Goal: Transaction & Acquisition: Obtain resource

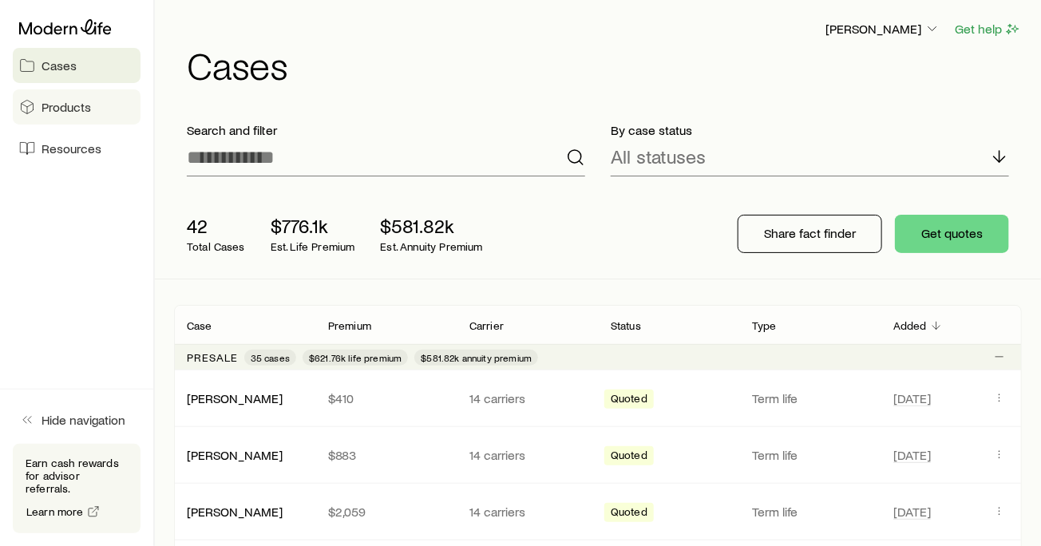
click at [79, 111] on span "Products" at bounding box center [67, 107] width 50 height 16
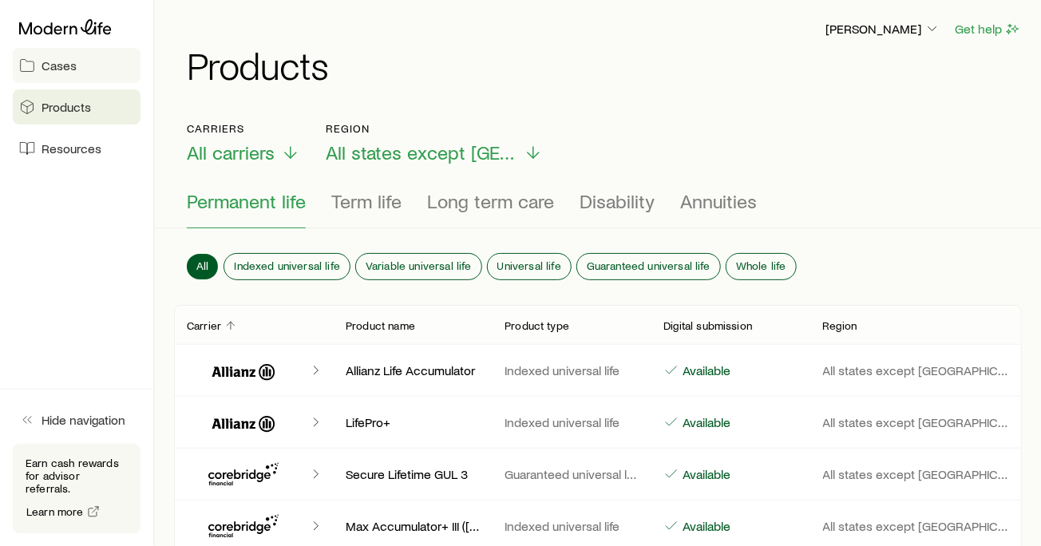
click at [59, 73] on link "Cases" at bounding box center [77, 65] width 128 height 35
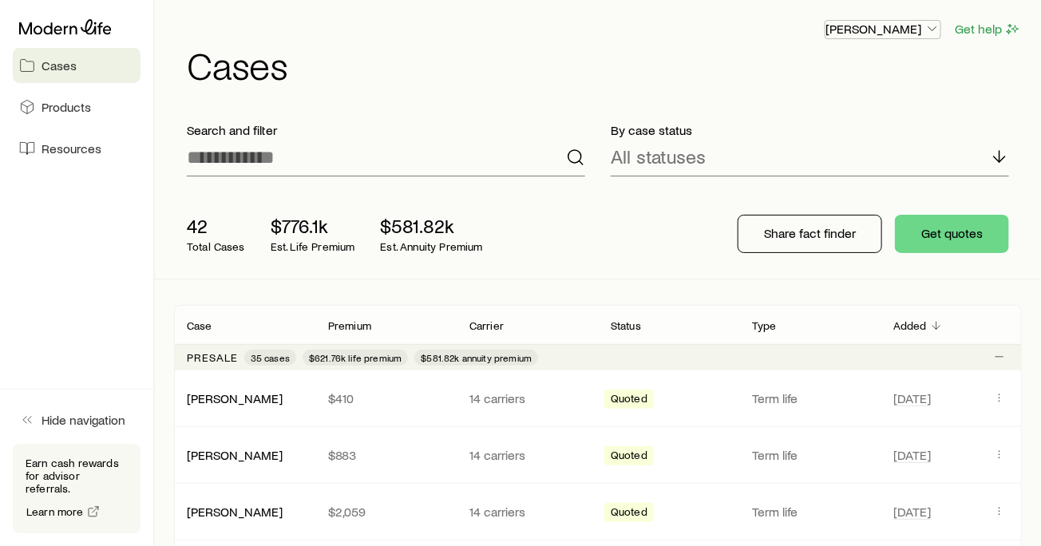
click at [931, 30] on icon "button" at bounding box center [933, 29] width 16 height 16
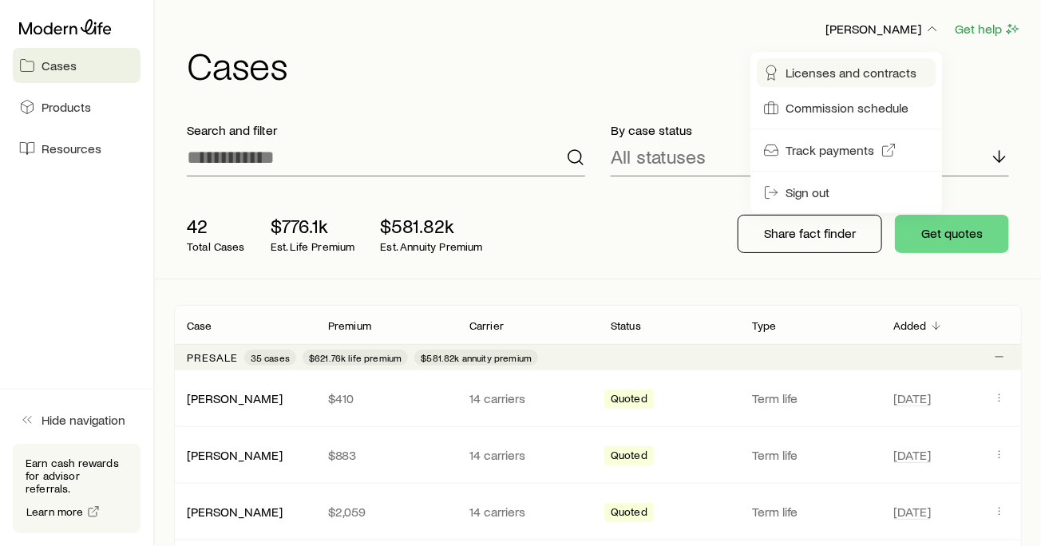
click at [883, 69] on span "Licenses and contracts" at bounding box center [851, 73] width 131 height 16
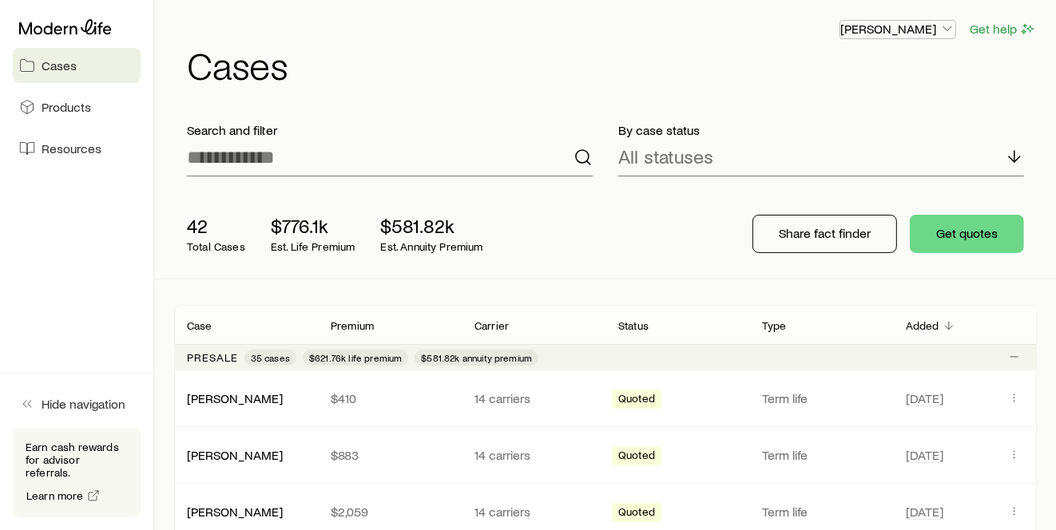
click at [945, 27] on icon "button" at bounding box center [947, 29] width 16 height 16
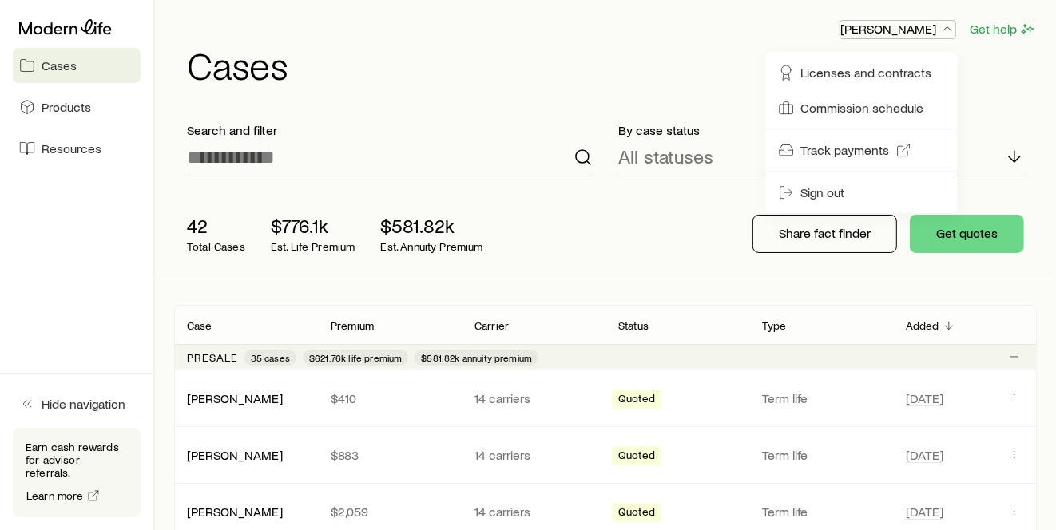
click at [945, 27] on icon "button" at bounding box center [947, 29] width 16 height 16
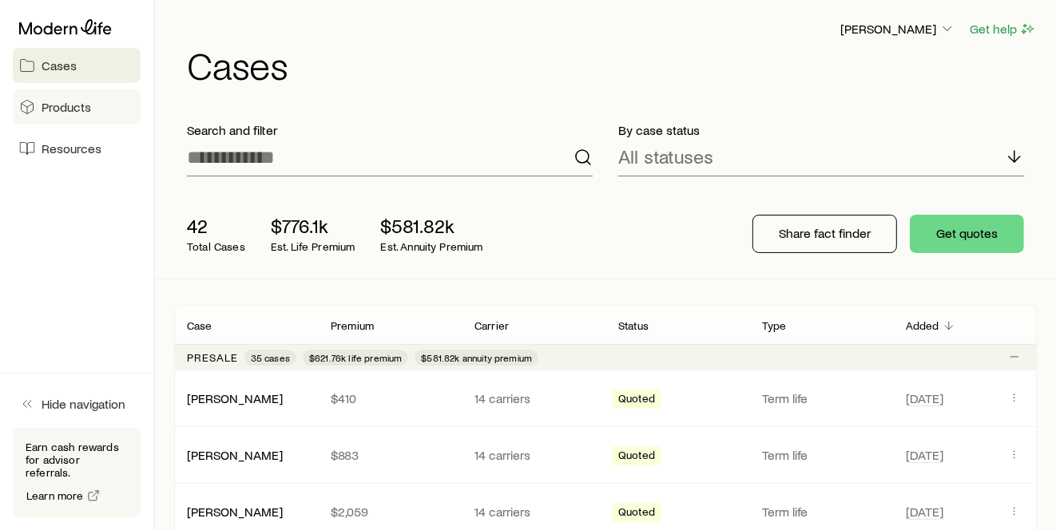
click at [75, 100] on span "Products" at bounding box center [67, 107] width 50 height 16
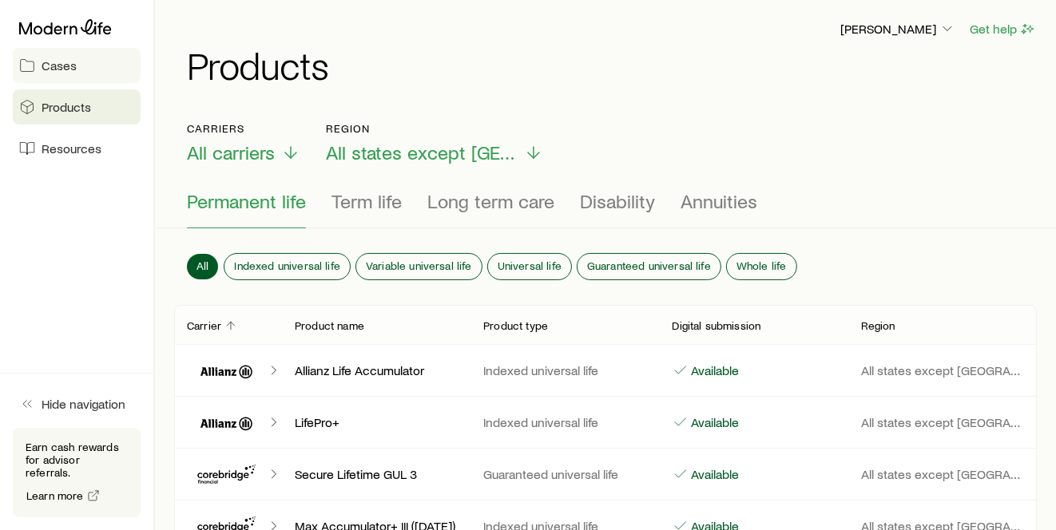
click at [71, 74] on link "Cases" at bounding box center [77, 65] width 128 height 35
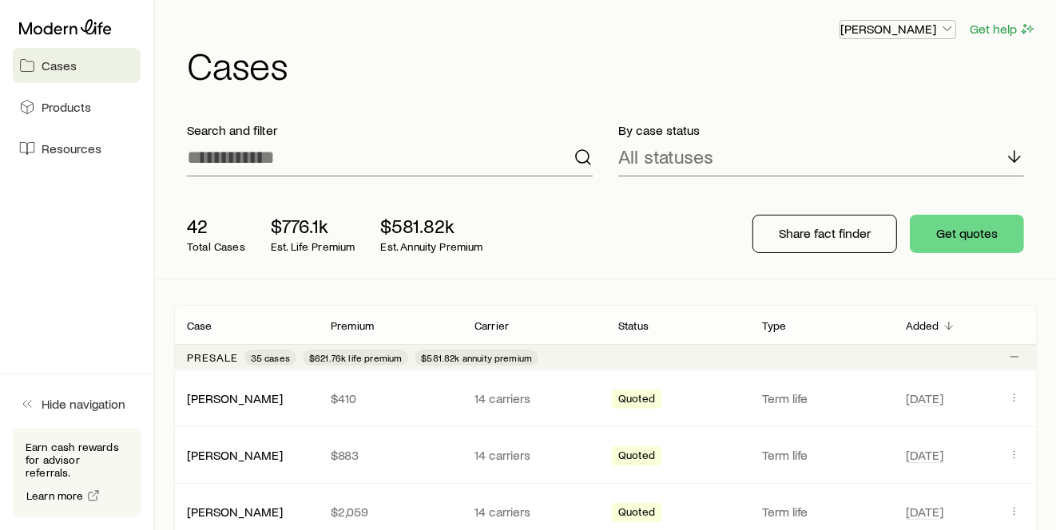
click at [946, 30] on polyline "button" at bounding box center [947, 29] width 8 height 4
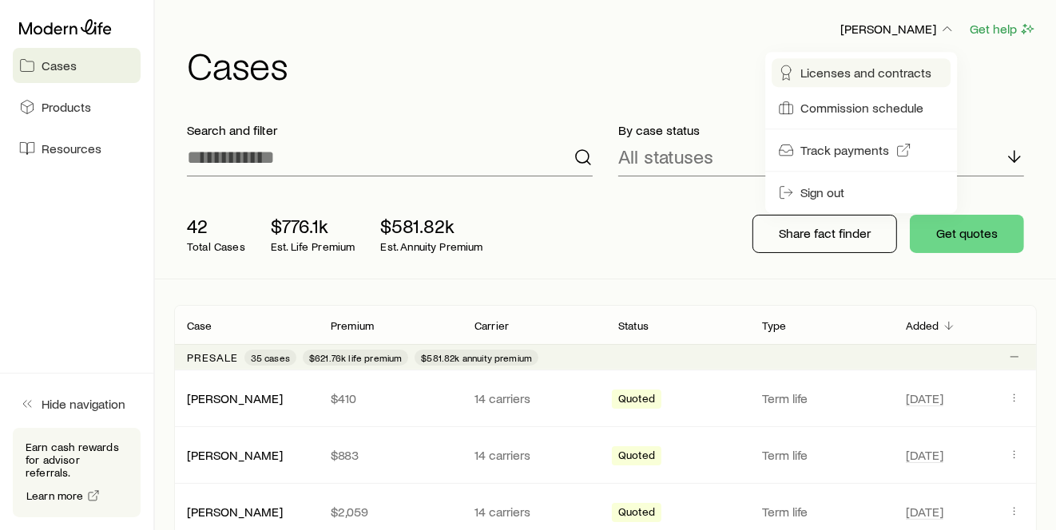
click at [874, 74] on span "Licenses and contracts" at bounding box center [865, 73] width 131 height 16
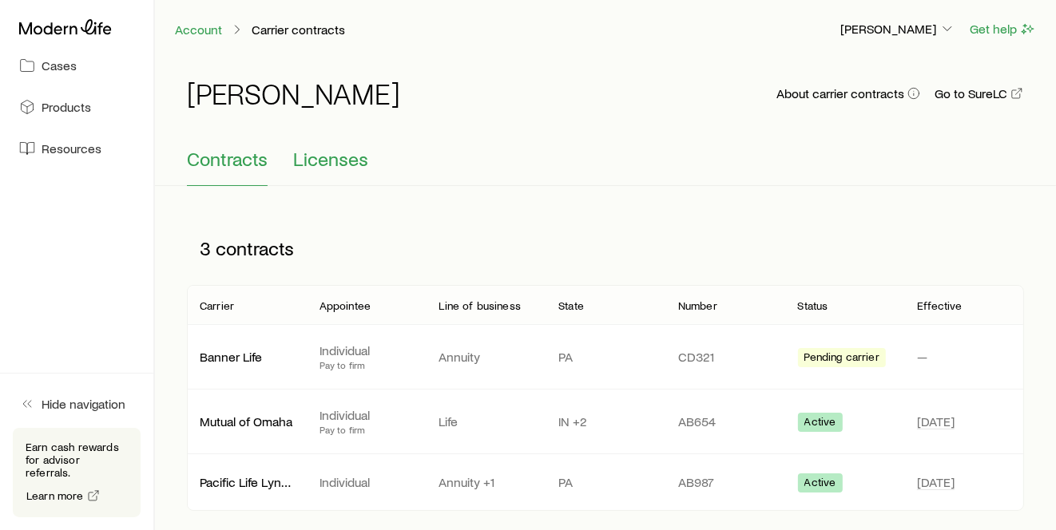
click at [327, 165] on span "Licenses" at bounding box center [330, 159] width 75 height 22
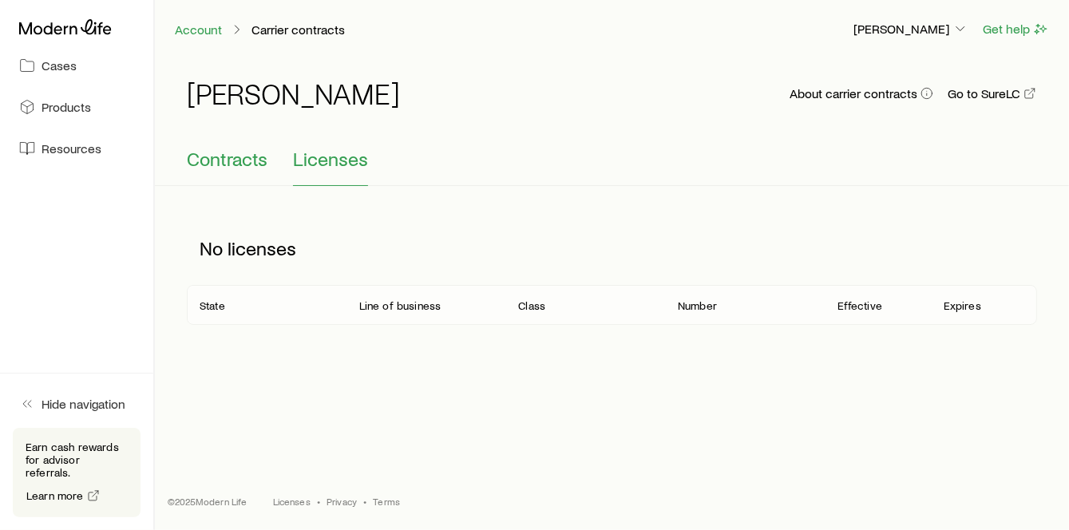
click at [224, 163] on span "Contracts" at bounding box center [227, 159] width 81 height 22
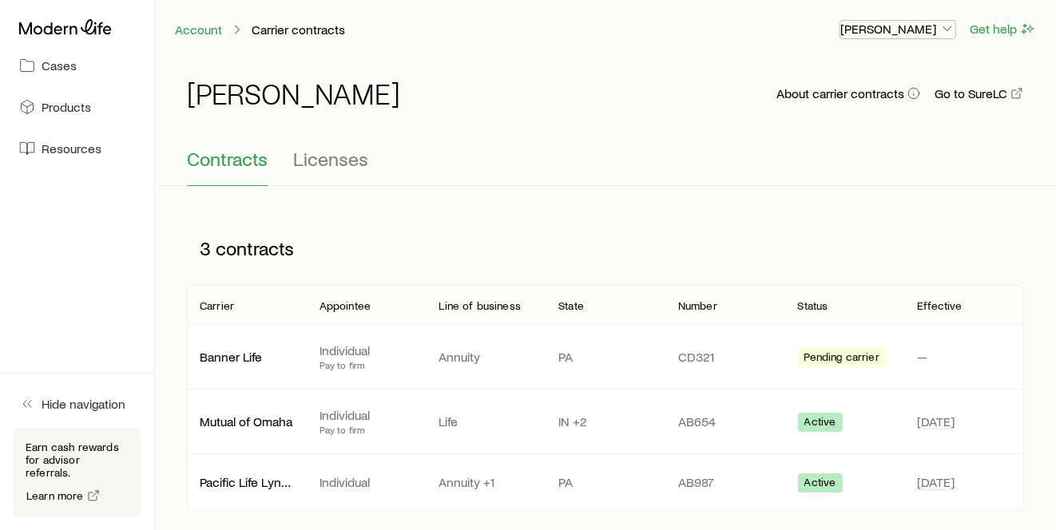
click at [949, 30] on polyline "button" at bounding box center [947, 29] width 8 height 4
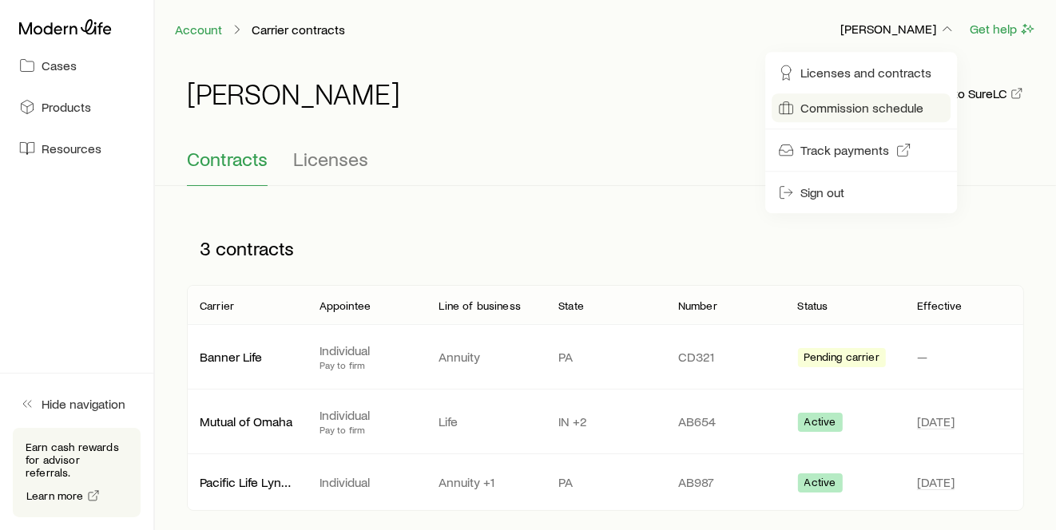
click at [812, 103] on span "Commission schedule" at bounding box center [861, 108] width 123 height 16
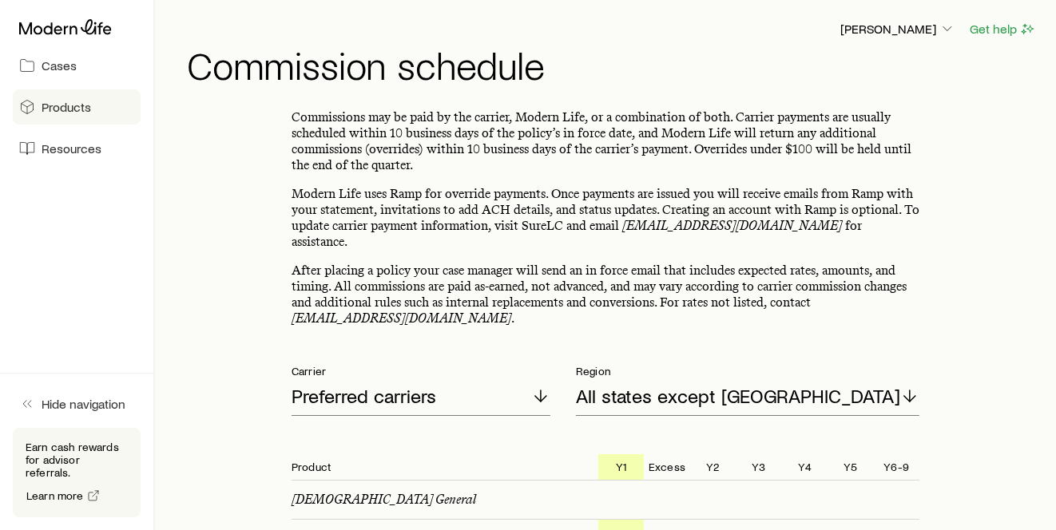
click at [88, 105] on span "Products" at bounding box center [67, 107] width 50 height 16
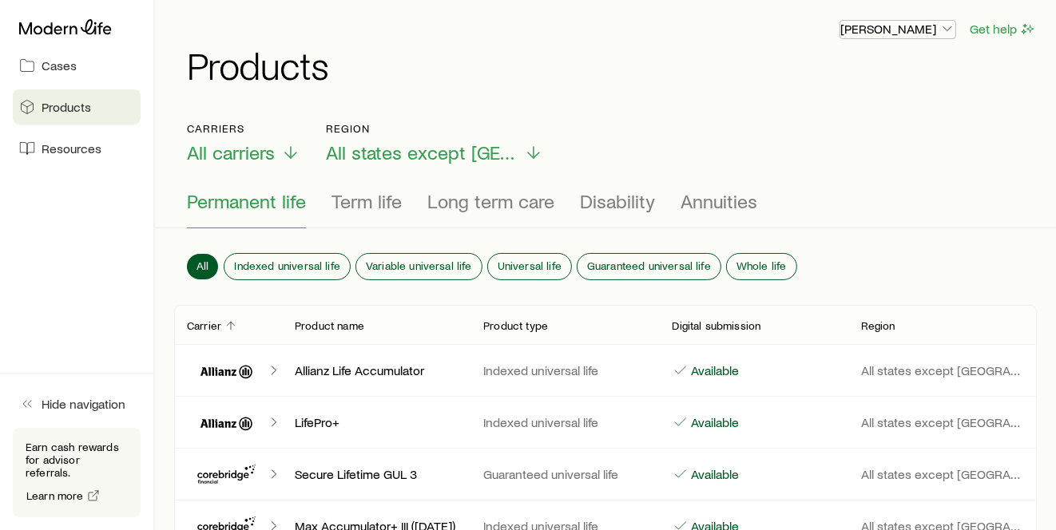
drag, startPoint x: 938, startPoint y: 33, endPoint x: 929, endPoint y: 34, distance: 9.7
click at [933, 34] on p "[PERSON_NAME]" at bounding box center [897, 29] width 115 height 16
click at [701, 89] on div "[PERSON_NAME] Get help Products" at bounding box center [605, 51] width 862 height 103
drag, startPoint x: 366, startPoint y: 201, endPoint x: 395, endPoint y: 203, distance: 29.6
click at [366, 201] on span "Term life" at bounding box center [366, 201] width 70 height 22
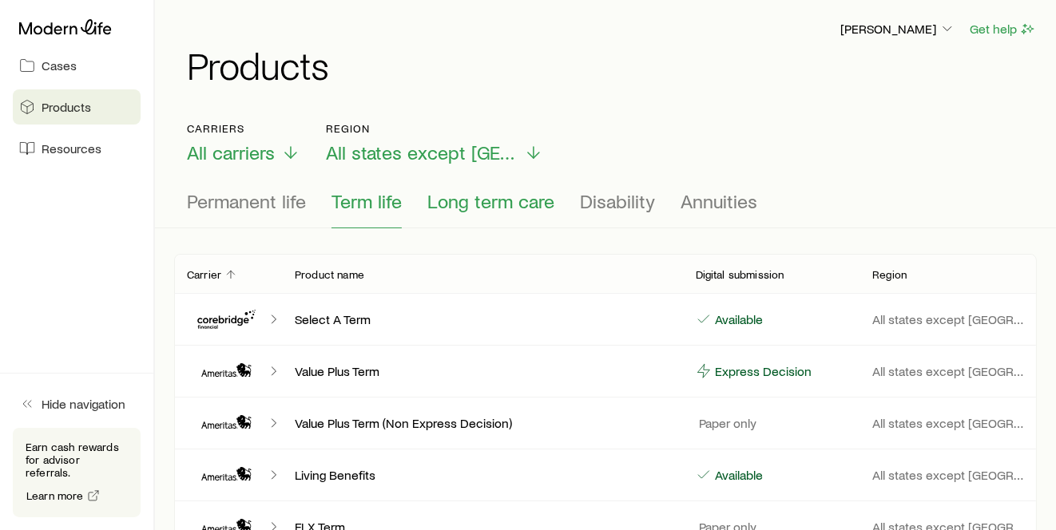
click at [507, 202] on span "Long term care" at bounding box center [490, 201] width 127 height 22
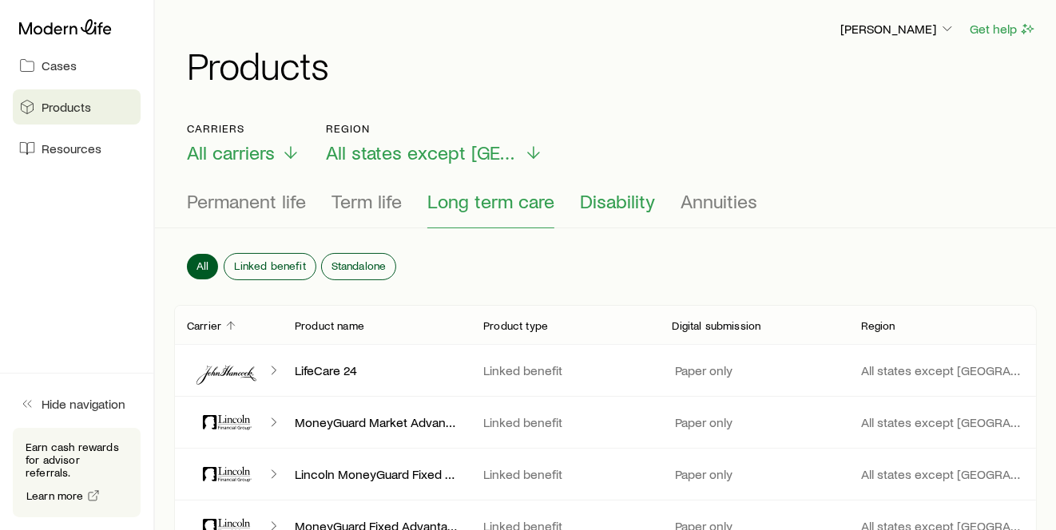
click at [620, 204] on span "Disability" at bounding box center [617, 201] width 75 height 22
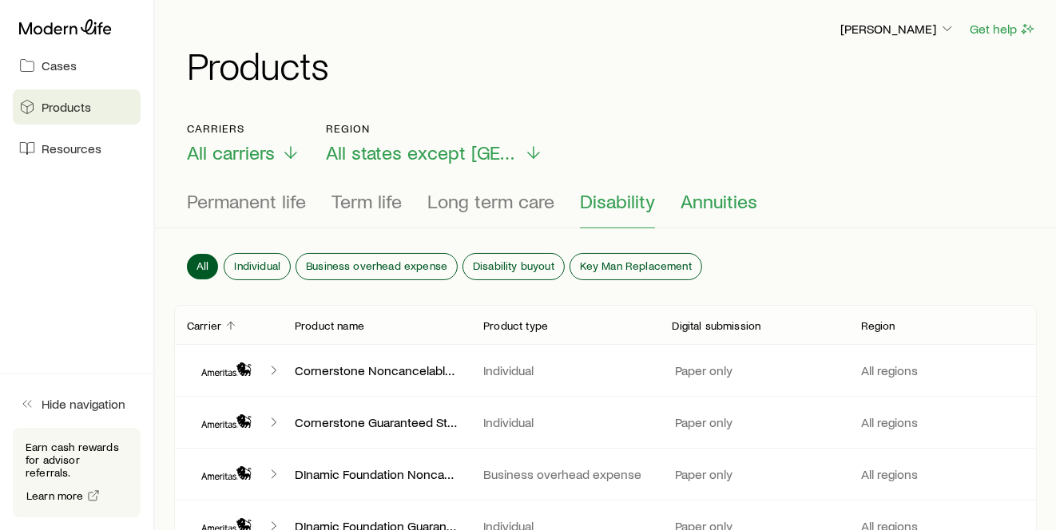
click at [724, 201] on span "Annuities" at bounding box center [718, 201] width 77 height 22
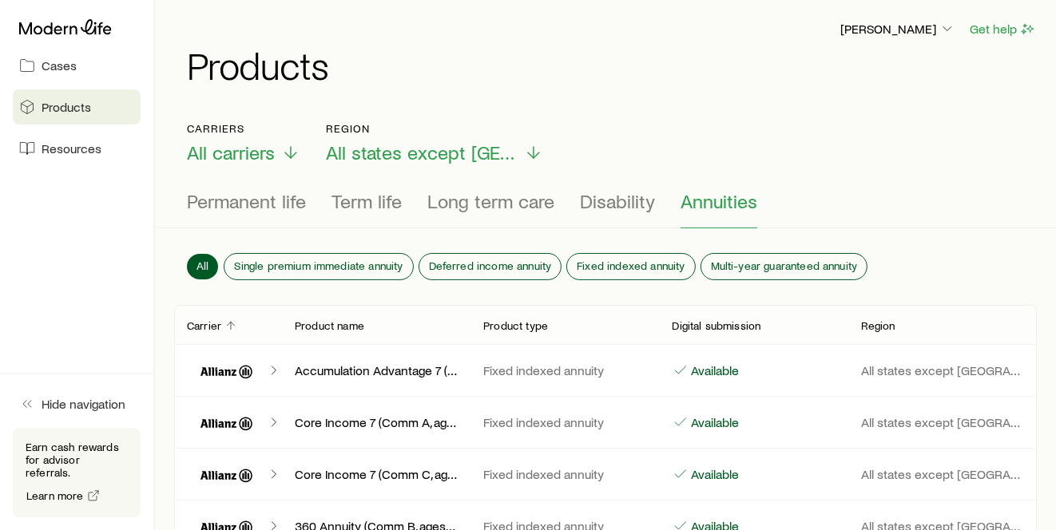
drag, startPoint x: 279, startPoint y: 205, endPoint x: 529, endPoint y: 129, distance: 261.4
click at [278, 204] on span "Permanent life" at bounding box center [246, 201] width 119 height 22
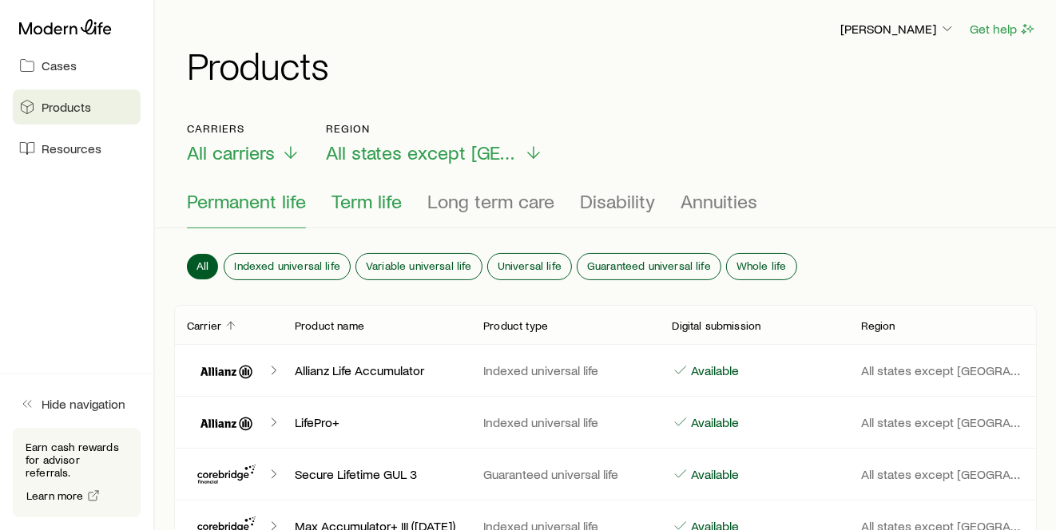
click at [384, 200] on span "Term life" at bounding box center [366, 201] width 70 height 22
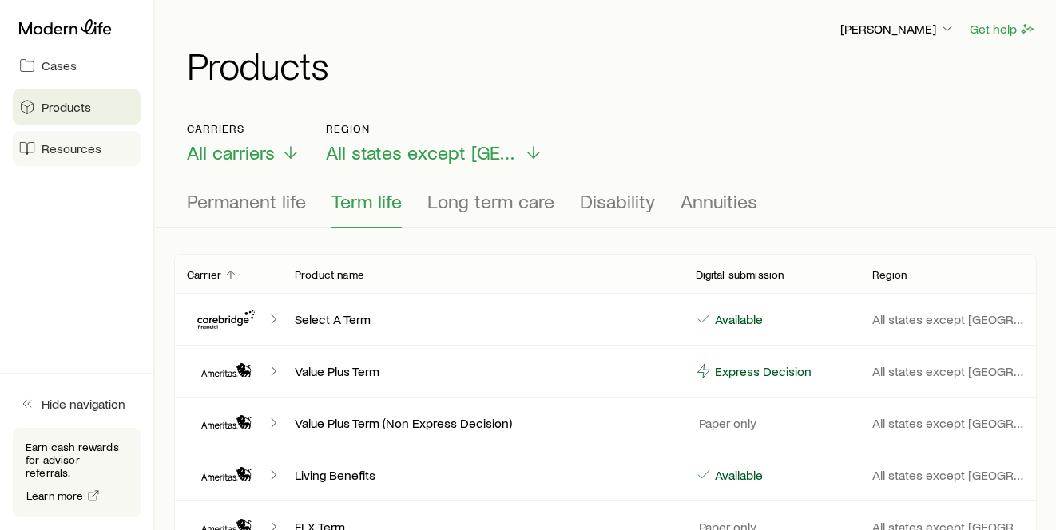
click at [63, 145] on span "Resources" at bounding box center [72, 149] width 60 height 16
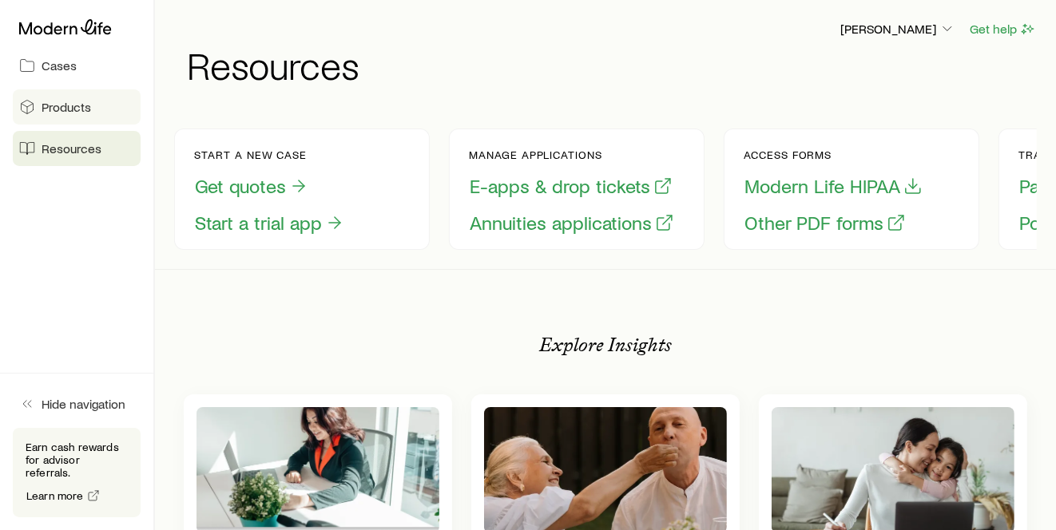
click at [69, 115] on link "Products" at bounding box center [77, 106] width 128 height 35
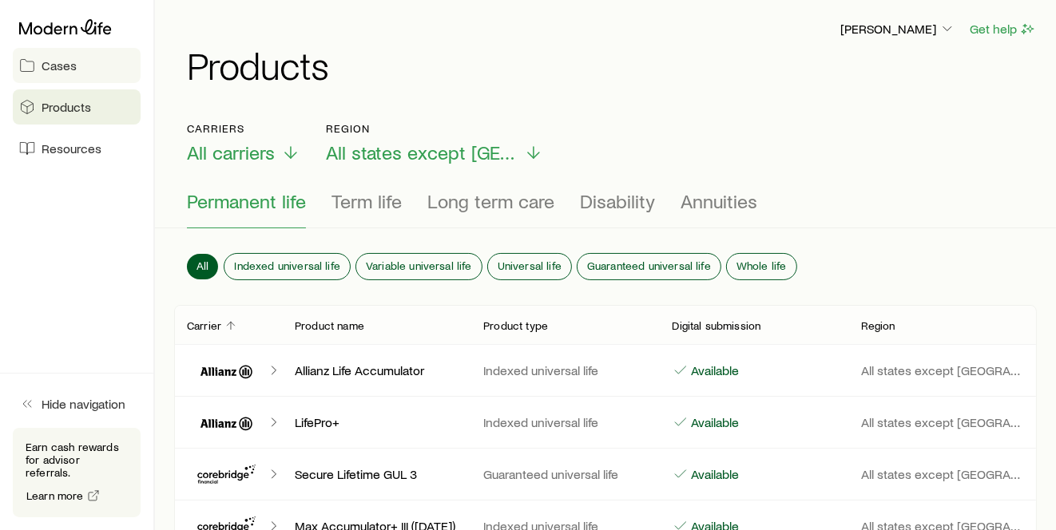
click at [80, 72] on link "Cases" at bounding box center [77, 65] width 128 height 35
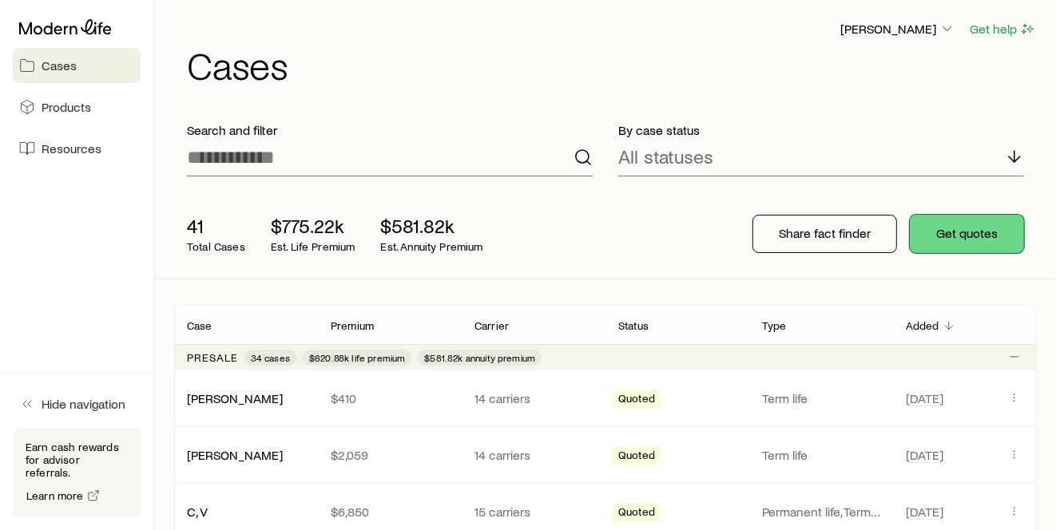
click at [984, 233] on button "Get quotes" at bounding box center [966, 234] width 114 height 38
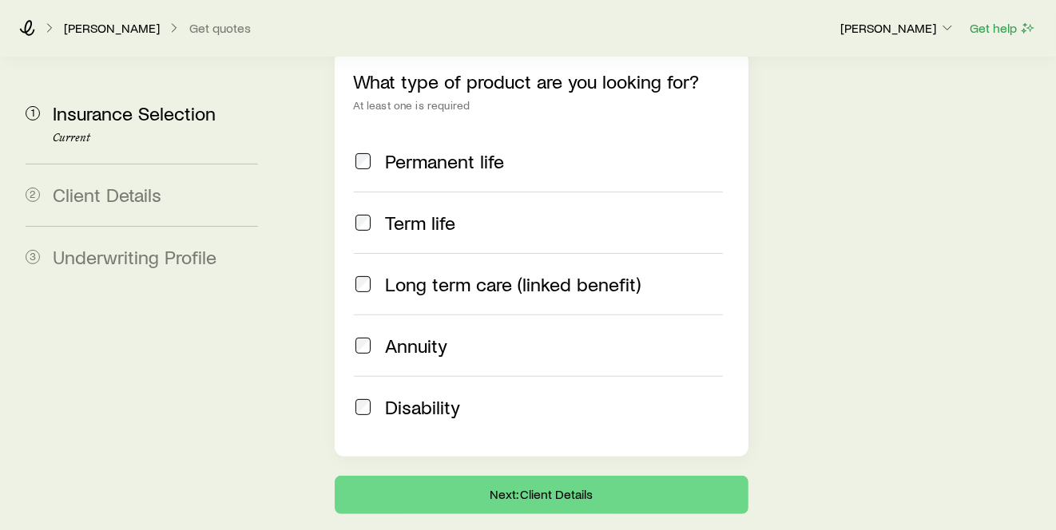
scroll to position [340, 0]
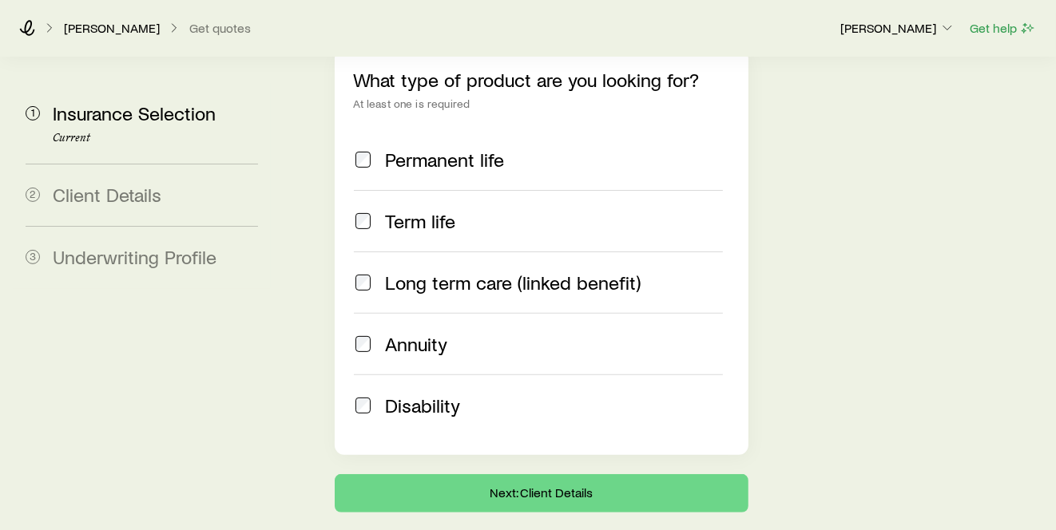
click at [352, 133] on div "What type of product are you looking for? At least one is required Permanent li…" at bounding box center [542, 253] width 414 height 406
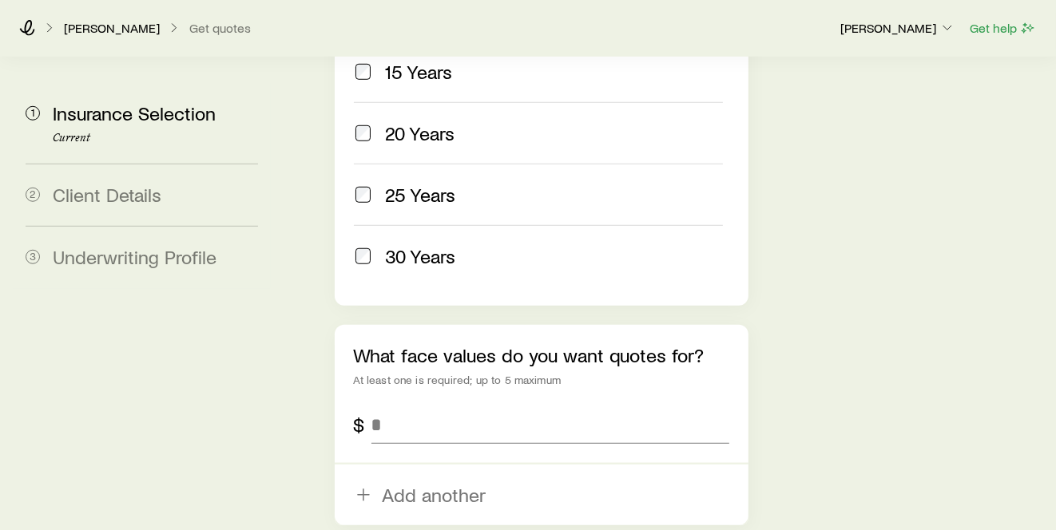
scroll to position [961, 0]
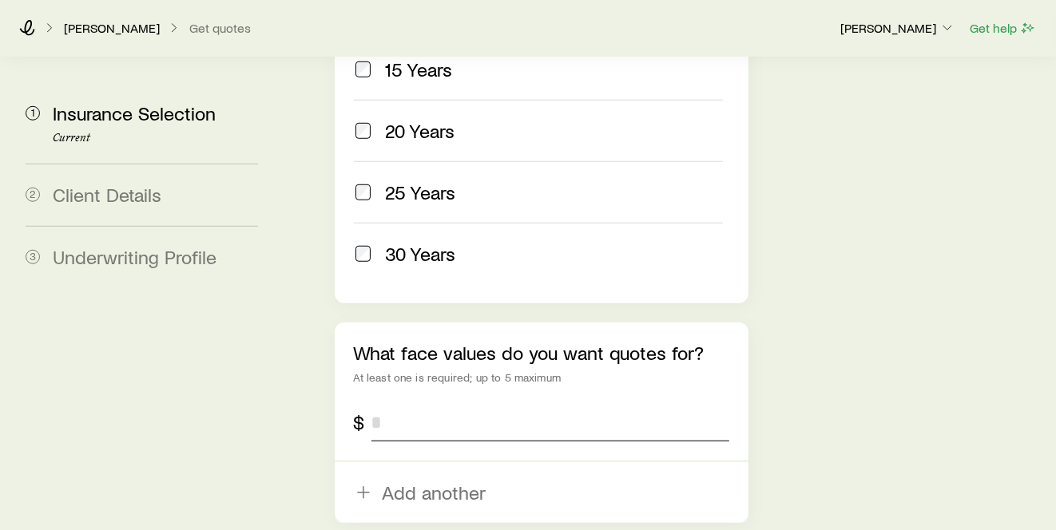
click at [465, 403] on input "tel" at bounding box center [550, 422] width 358 height 38
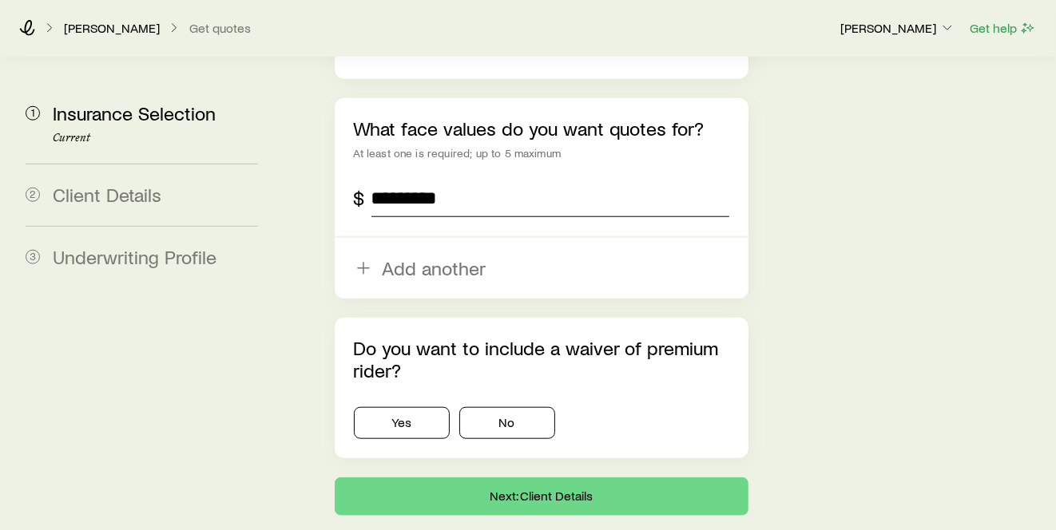
scroll to position [1187, 0]
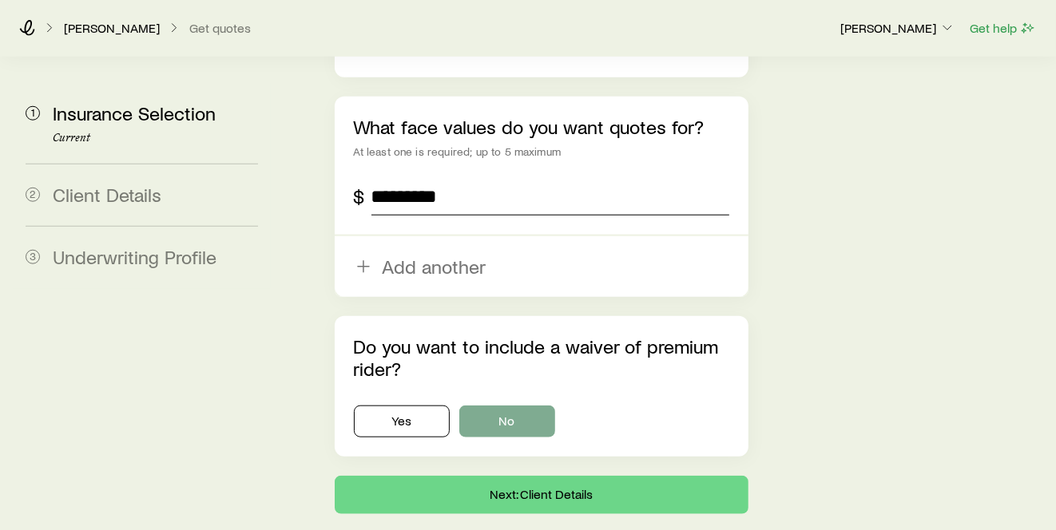
type input "*********"
click at [497, 406] on button "No" at bounding box center [507, 422] width 96 height 32
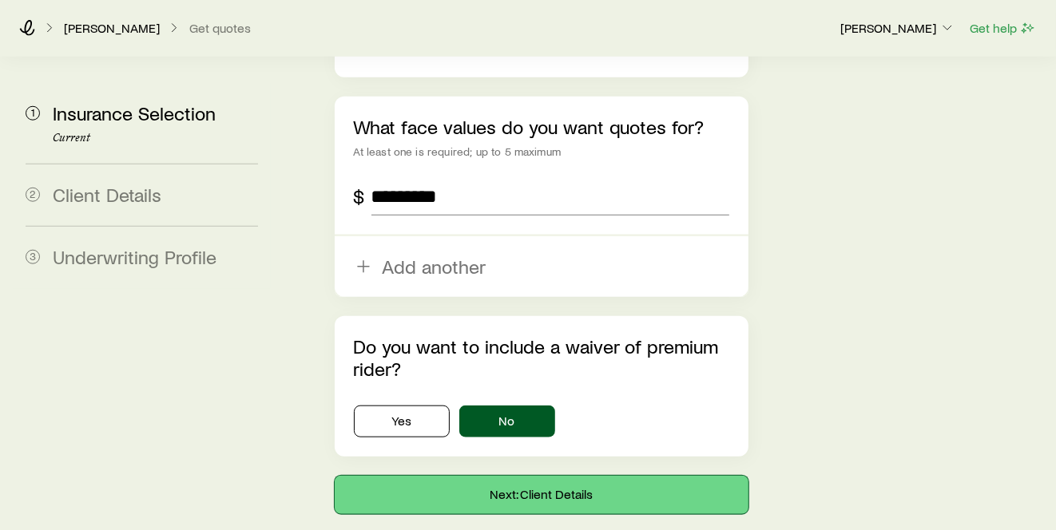
click at [549, 476] on button "Next: Client Details" at bounding box center [542, 495] width 414 height 38
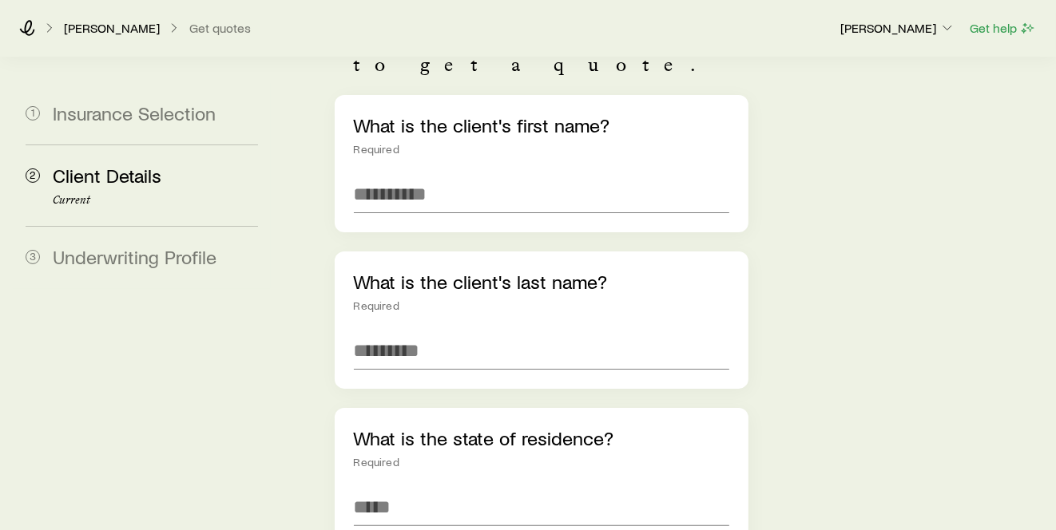
scroll to position [177, 0]
click at [417, 174] on input "text" at bounding box center [541, 193] width 375 height 38
type input "***"
click at [409, 331] on input "text" at bounding box center [541, 350] width 375 height 38
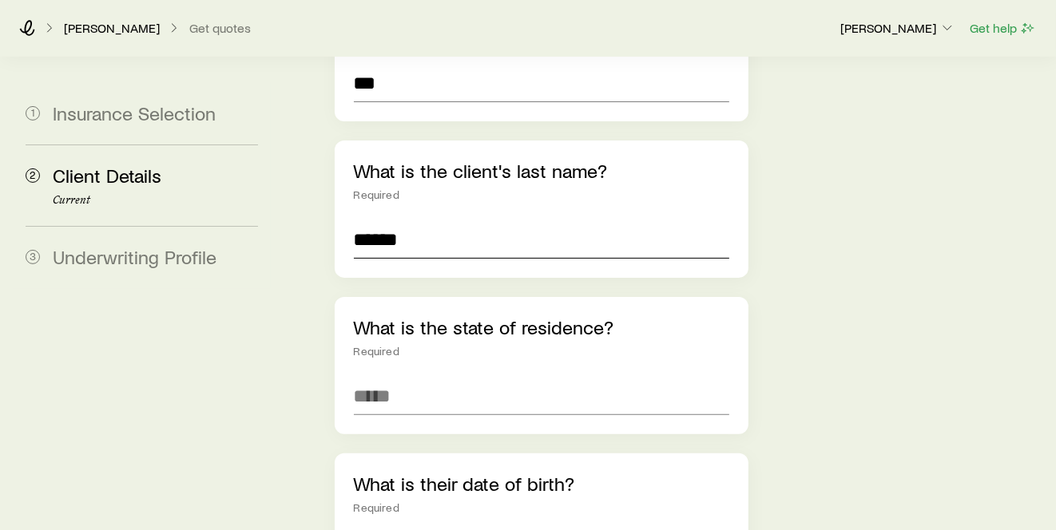
scroll to position [355, 0]
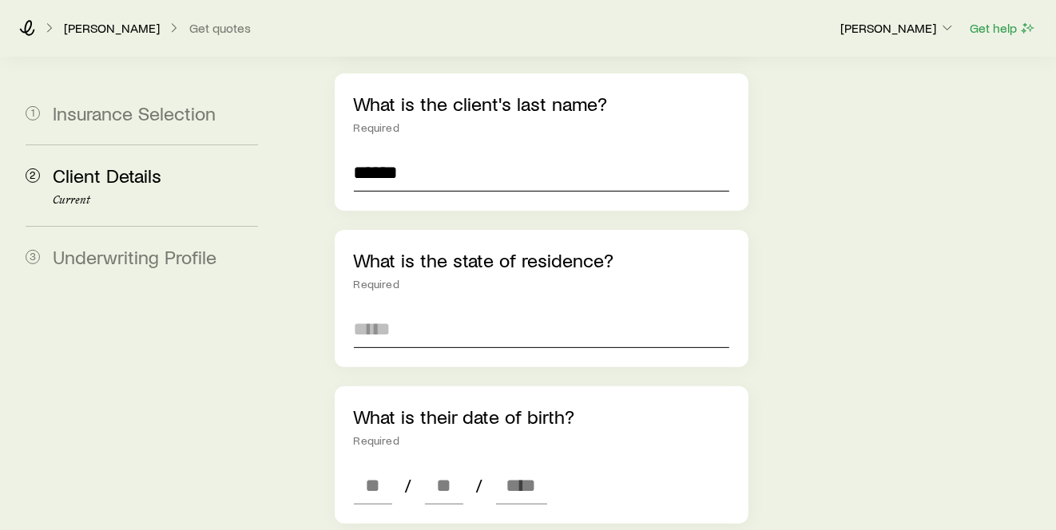
type input "******"
click at [461, 310] on input at bounding box center [541, 329] width 375 height 38
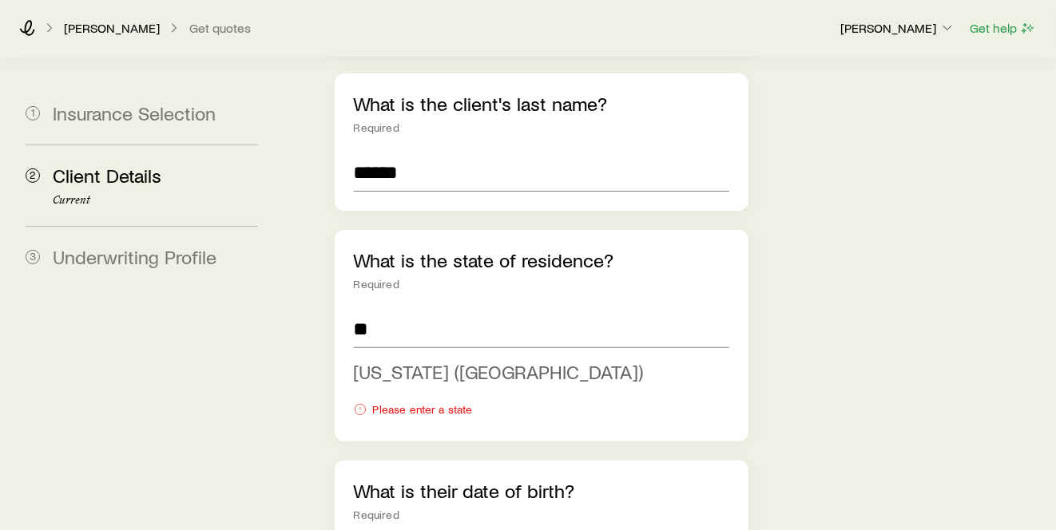
click at [447, 355] on li "[US_STATE] ([GEOGRAPHIC_DATA])" at bounding box center [537, 373] width 366 height 36
type input "**********"
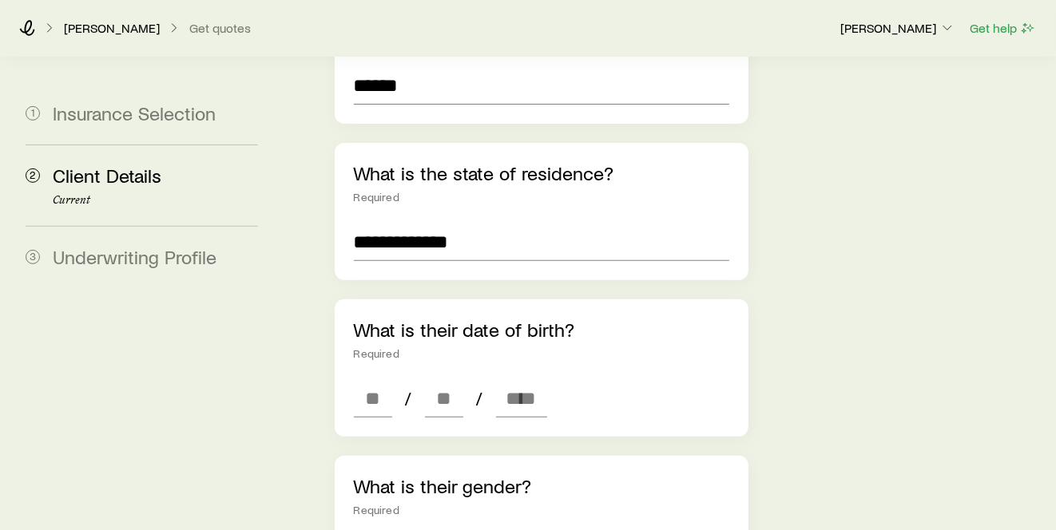
scroll to position [443, 0]
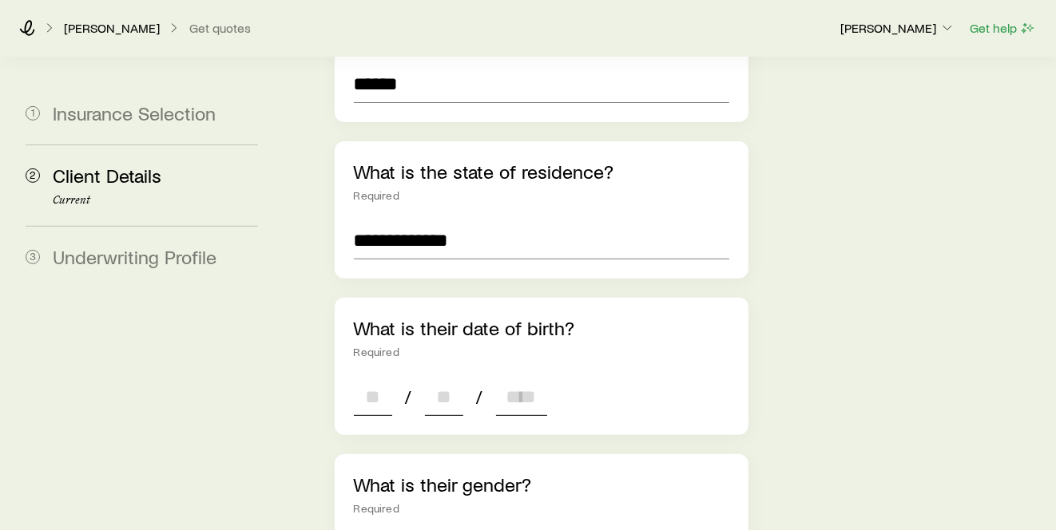
click at [383, 378] on input at bounding box center [373, 397] width 38 height 38
type input "**"
type input "****"
type input "*"
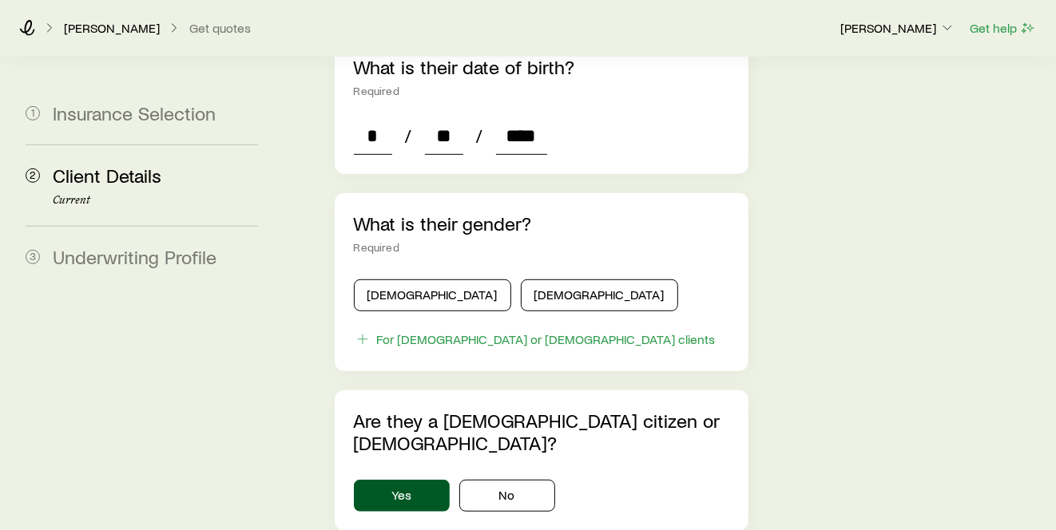
scroll to position [709, 0]
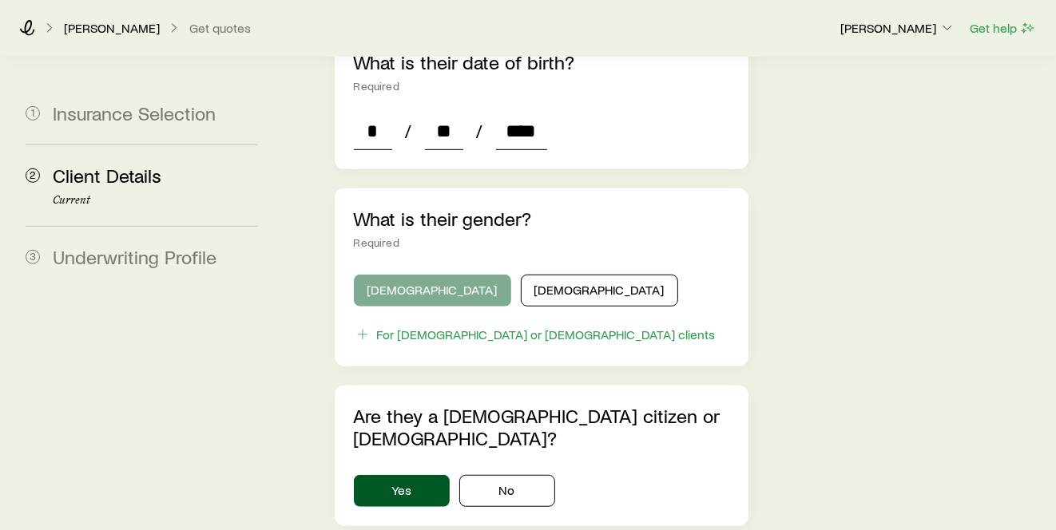
type input "****"
click at [416, 275] on button "[DEMOGRAPHIC_DATA]" at bounding box center [432, 291] width 157 height 32
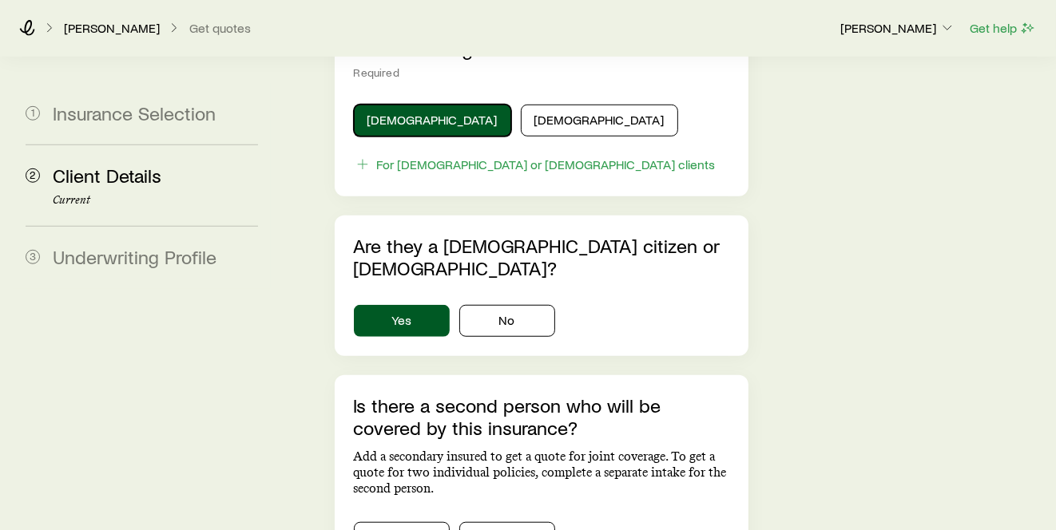
scroll to position [976, 0]
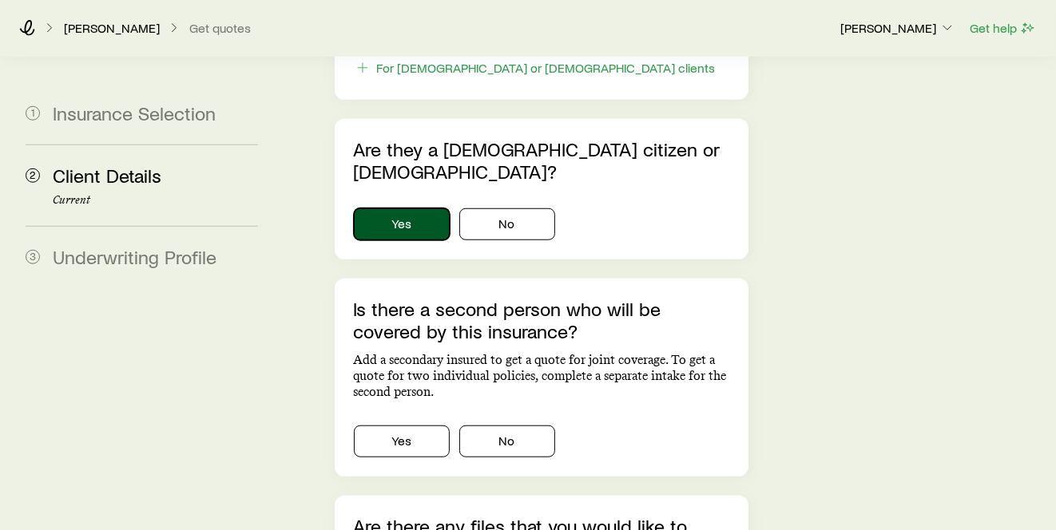
click at [400, 208] on button "Yes" at bounding box center [402, 224] width 96 height 32
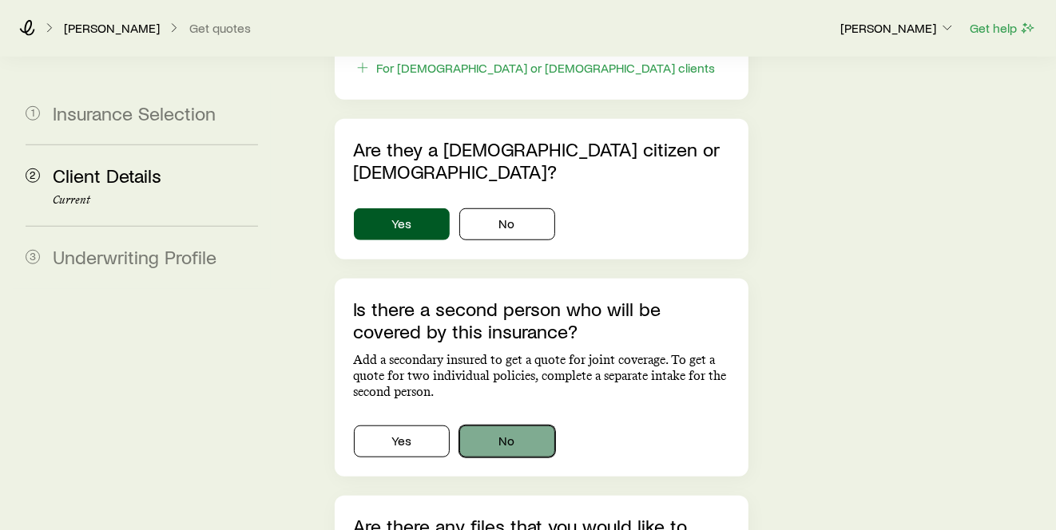
click at [506, 426] on button "No" at bounding box center [507, 442] width 96 height 32
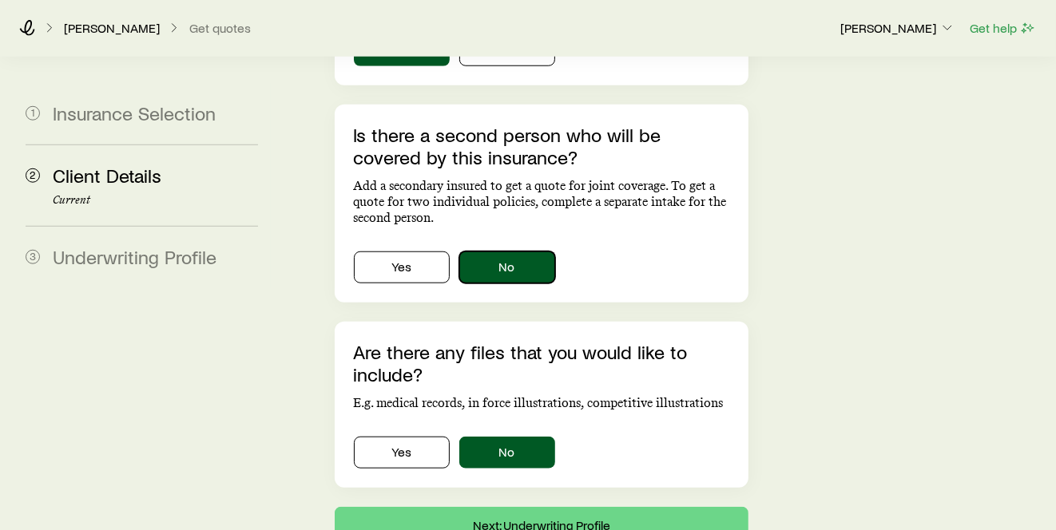
scroll to position [1205, 0]
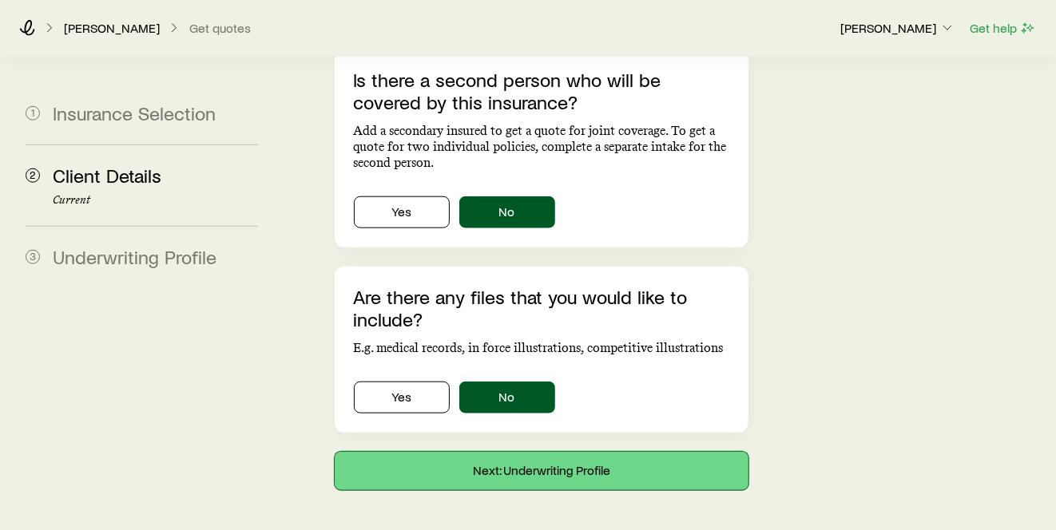
drag, startPoint x: 573, startPoint y: 406, endPoint x: 580, endPoint y: 402, distance: 8.9
click at [573, 452] on button "Next: Underwriting Profile" at bounding box center [542, 471] width 414 height 38
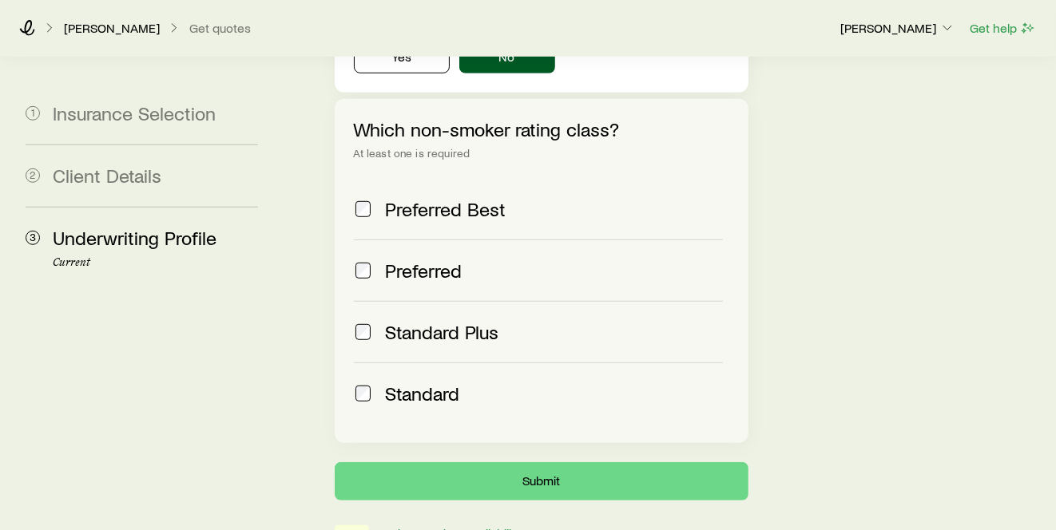
scroll to position [792, 0]
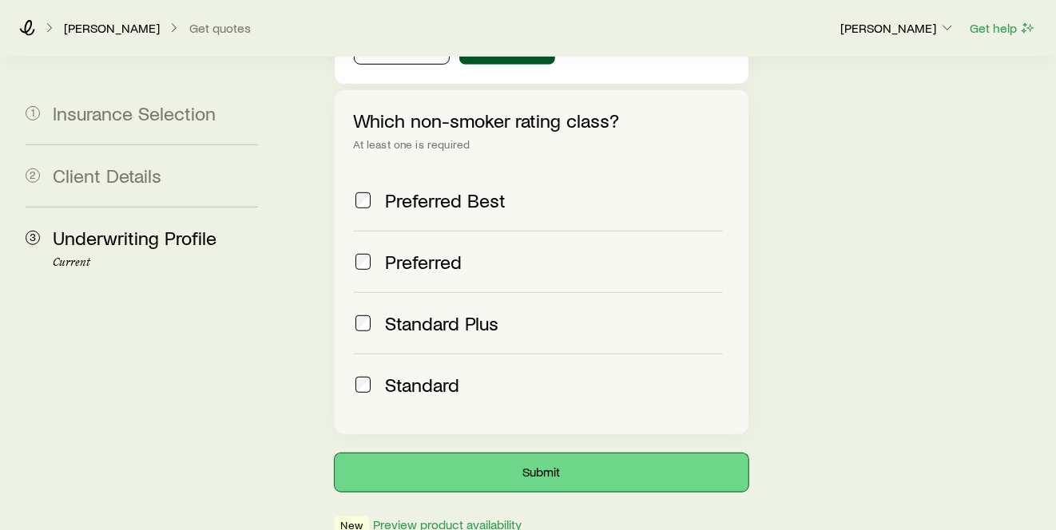
click at [541, 454] on button "Submit" at bounding box center [542, 473] width 414 height 38
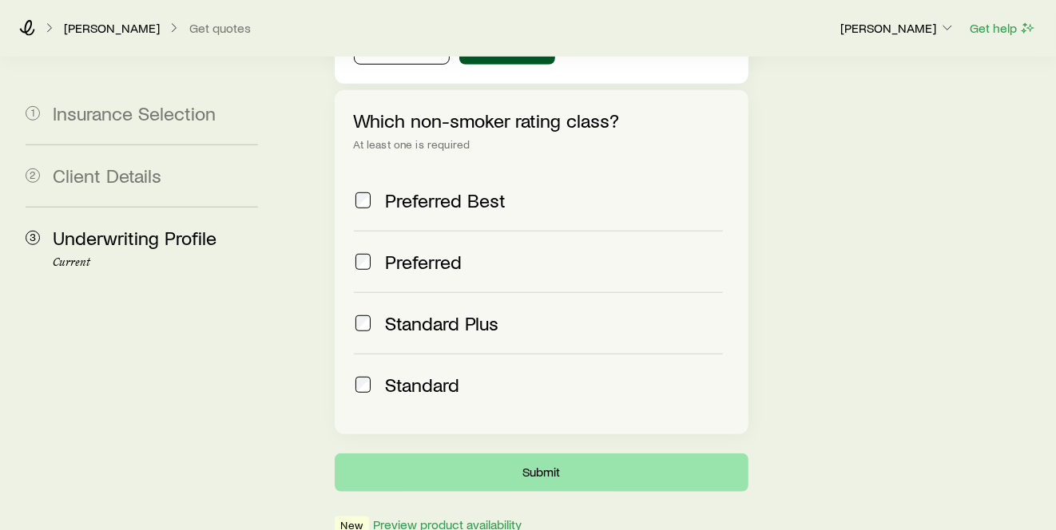
scroll to position [0, 0]
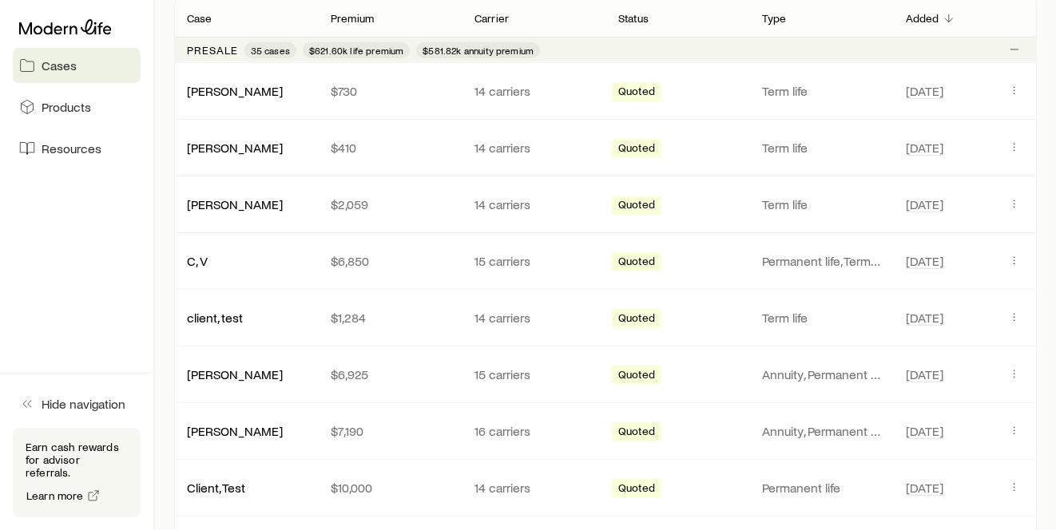
scroll to position [352, 0]
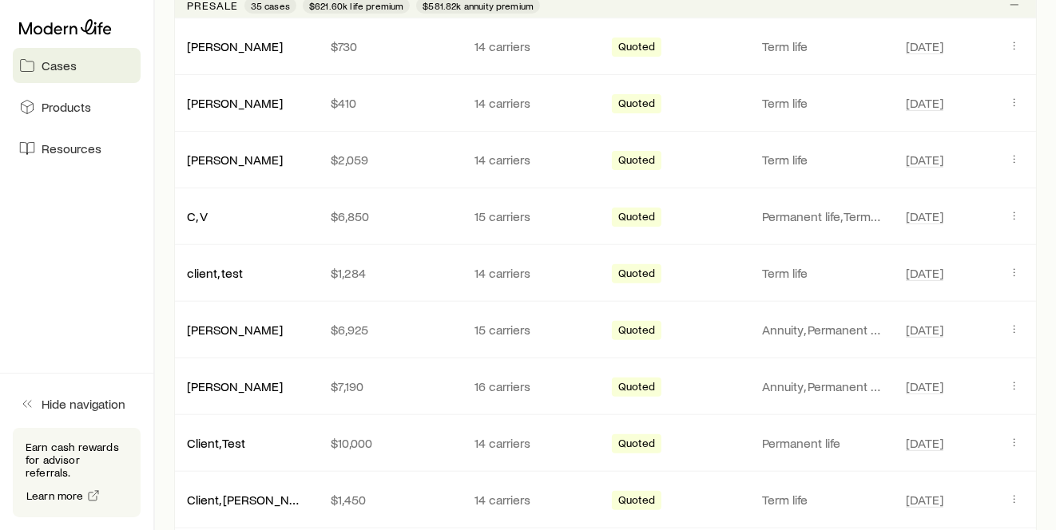
click at [129, 295] on aside "Cases Products Resources Hide navigation Earn cash rewards for advisor referral…" at bounding box center [77, 265] width 155 height 530
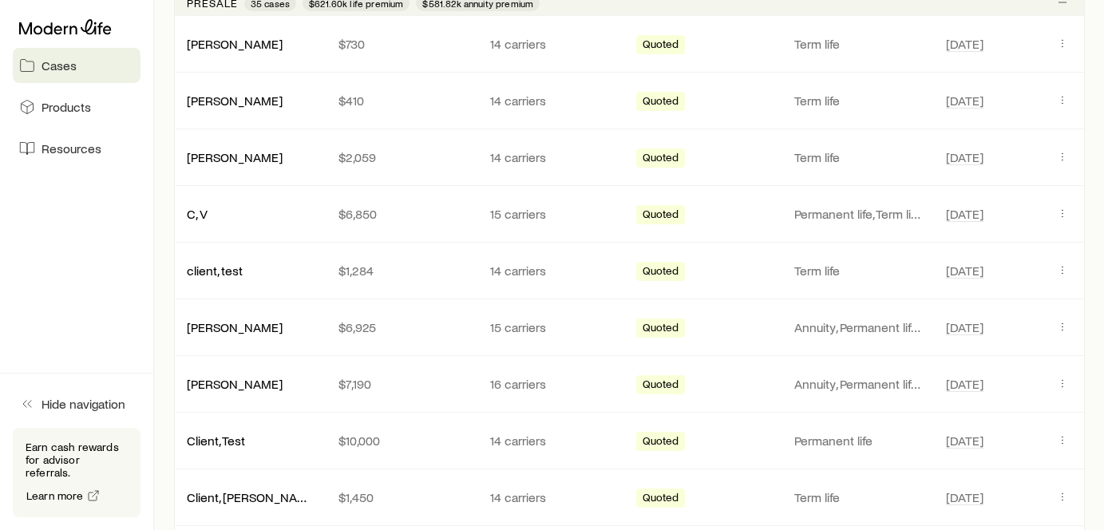
scroll to position [0, 0]
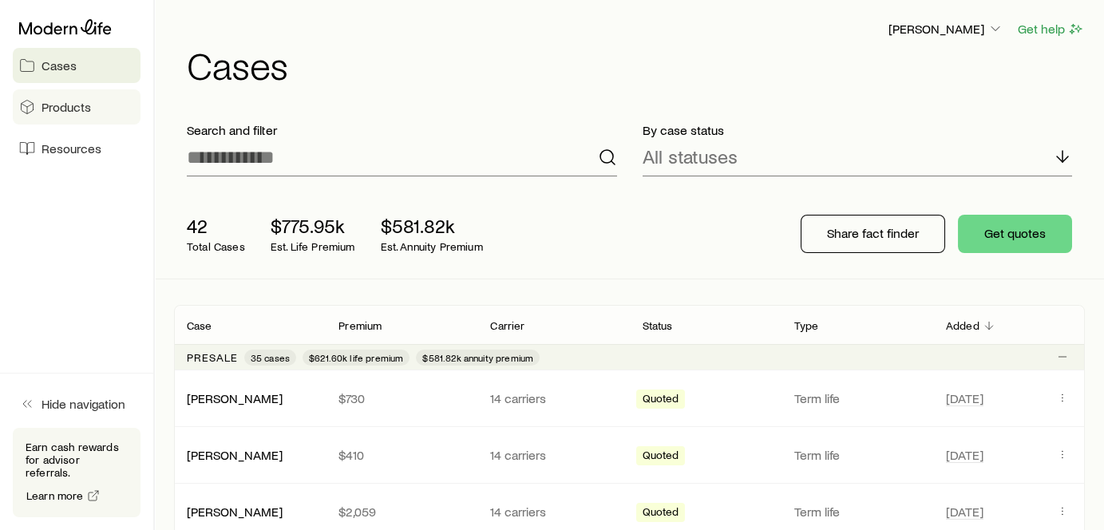
click at [65, 102] on span "Products" at bounding box center [67, 107] width 50 height 16
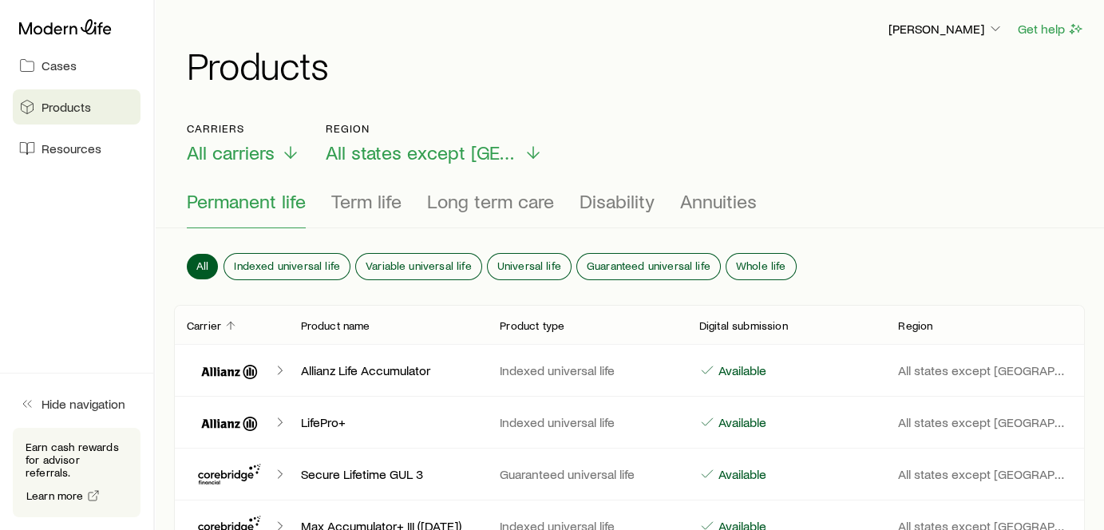
click at [224, 370] on icon "Client cases" at bounding box center [229, 372] width 56 height 14
click at [280, 369] on icon "Client cases" at bounding box center [280, 371] width 16 height 16
click at [51, 148] on span "Resources" at bounding box center [72, 149] width 60 height 16
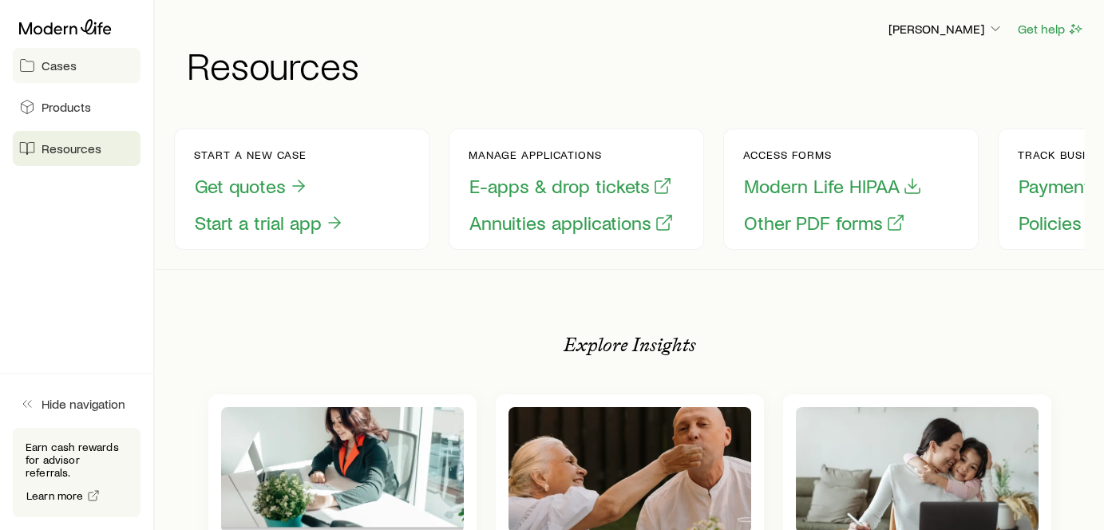
click at [51, 67] on span "Cases" at bounding box center [59, 65] width 35 height 16
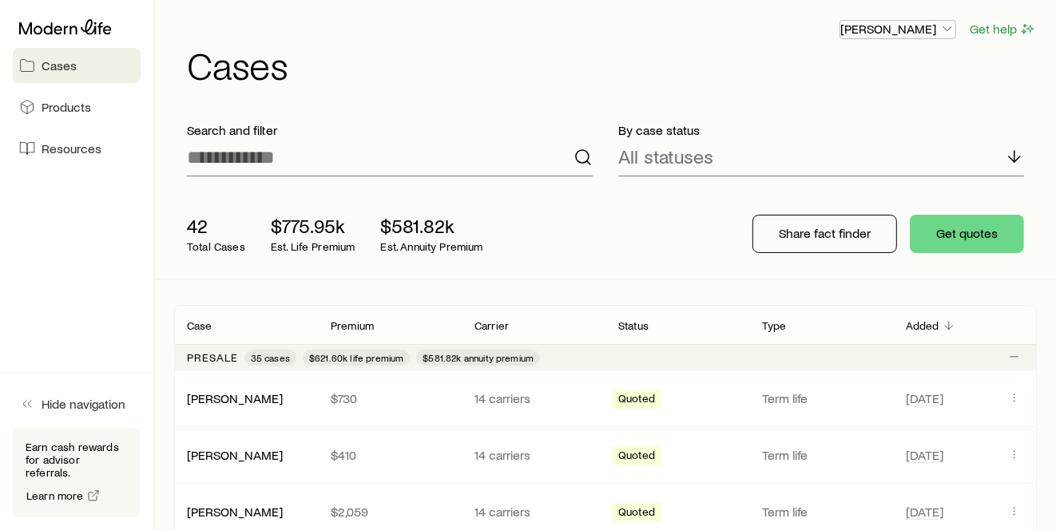
click at [952, 26] on icon "button" at bounding box center [947, 29] width 16 height 16
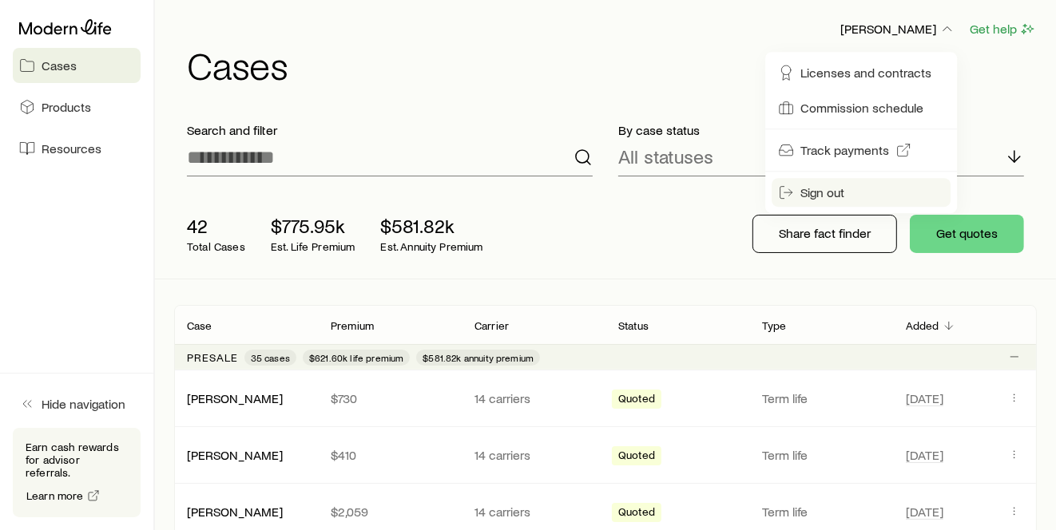
click at [842, 187] on span "Sign out" at bounding box center [822, 192] width 44 height 16
